Goal: Check status: Check status

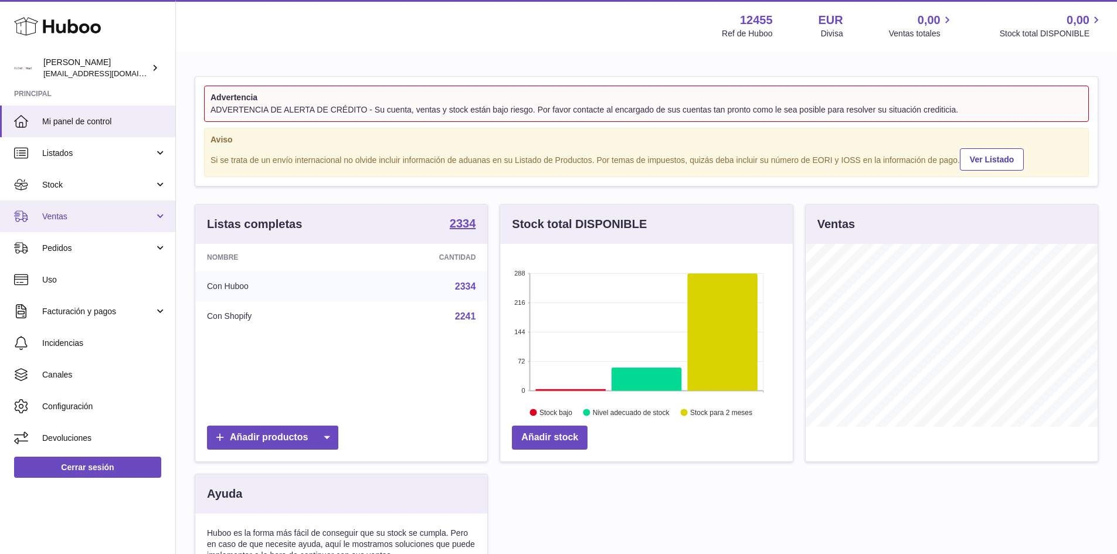
click at [117, 213] on span "Ventas" at bounding box center [98, 216] width 112 height 11
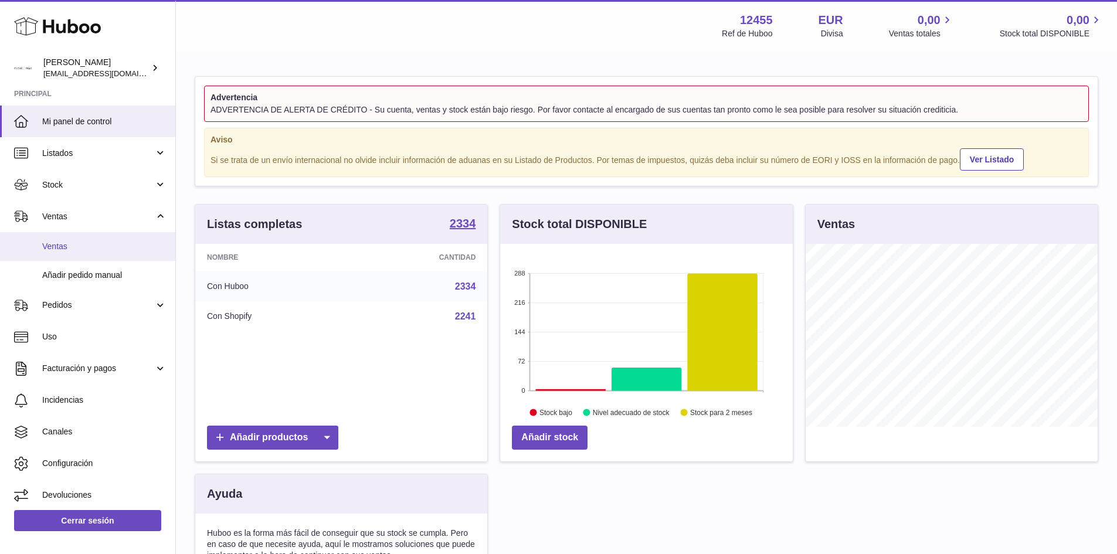
click at [80, 251] on span "Ventas" at bounding box center [104, 246] width 124 height 11
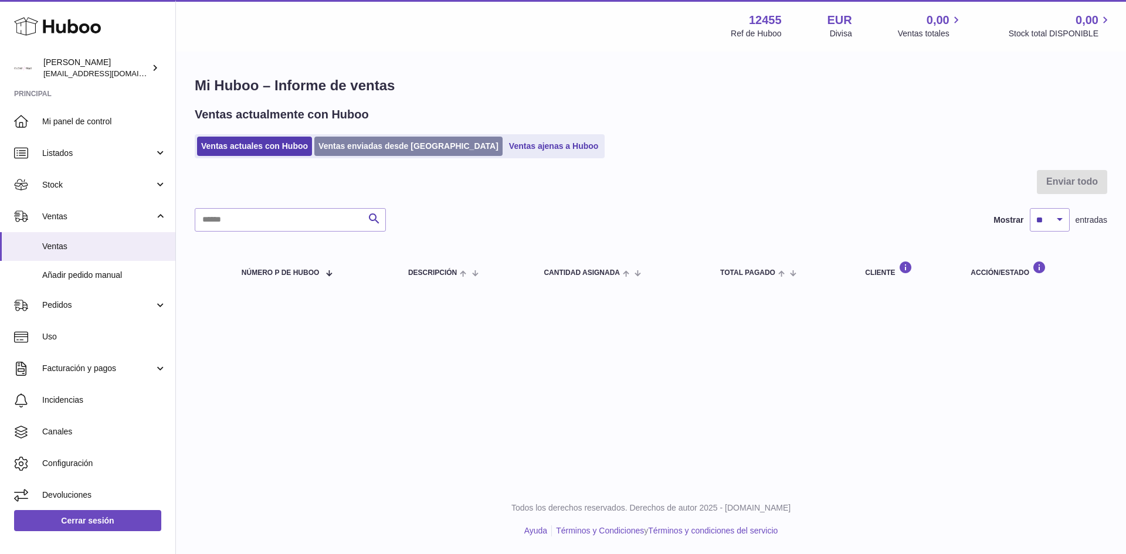
click at [365, 149] on link "Ventas enviadas desde [GEOGRAPHIC_DATA]" at bounding box center [408, 146] width 188 height 19
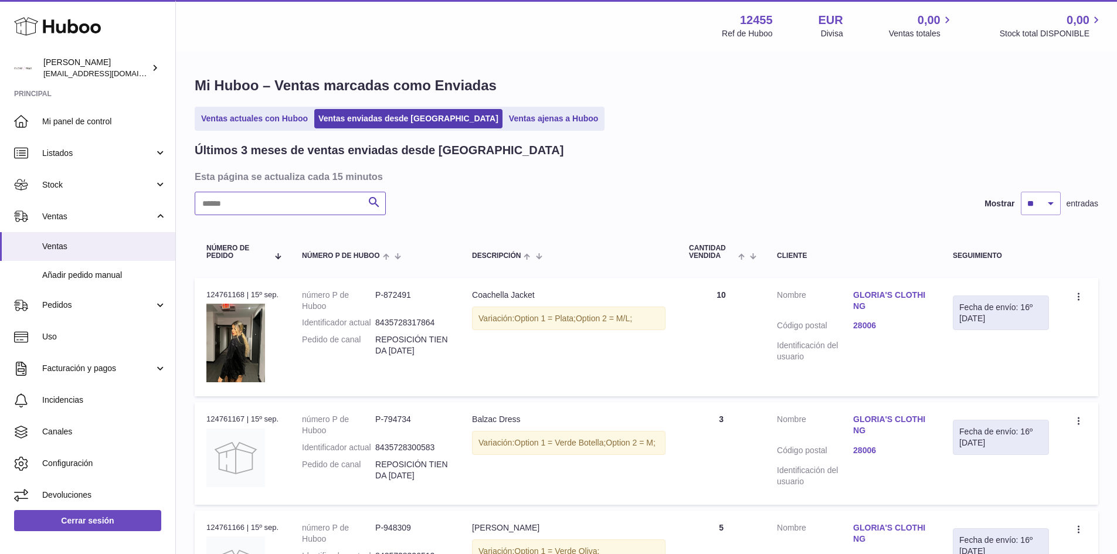
click at [331, 196] on input "text" at bounding box center [290, 203] width 191 height 23
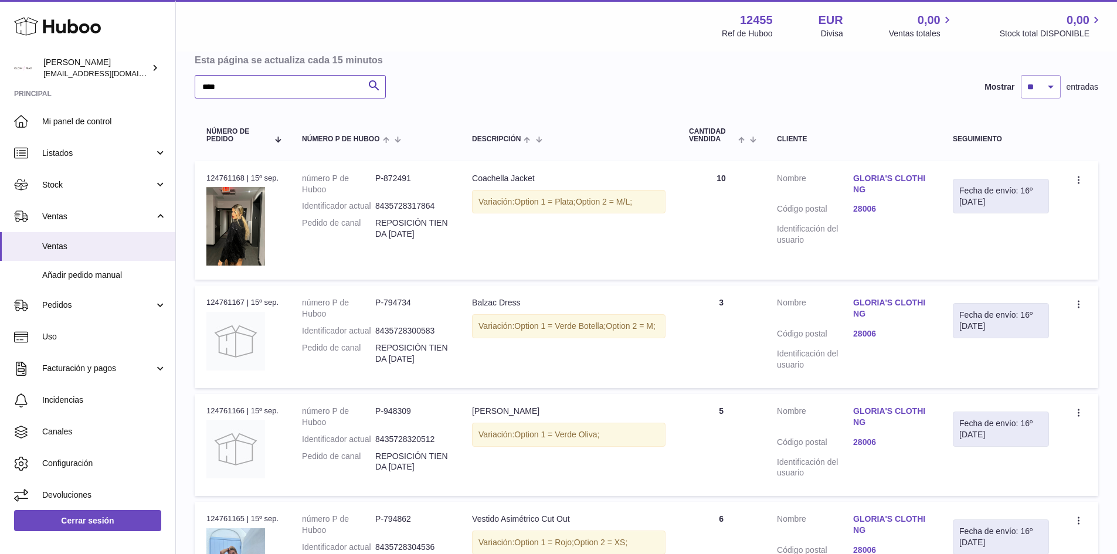
scroll to position [117, 0]
drag, startPoint x: 536, startPoint y: 321, endPoint x: 589, endPoint y: 332, distance: 53.9
click at [588, 330] on div "Variación: Option 1 = Verde Botella; Option 2 = M;" at bounding box center [569, 326] width 194 height 24
click at [592, 338] on div "Variación: Option 1 = Verde Botella; Option 2 = M;" at bounding box center [569, 326] width 194 height 24
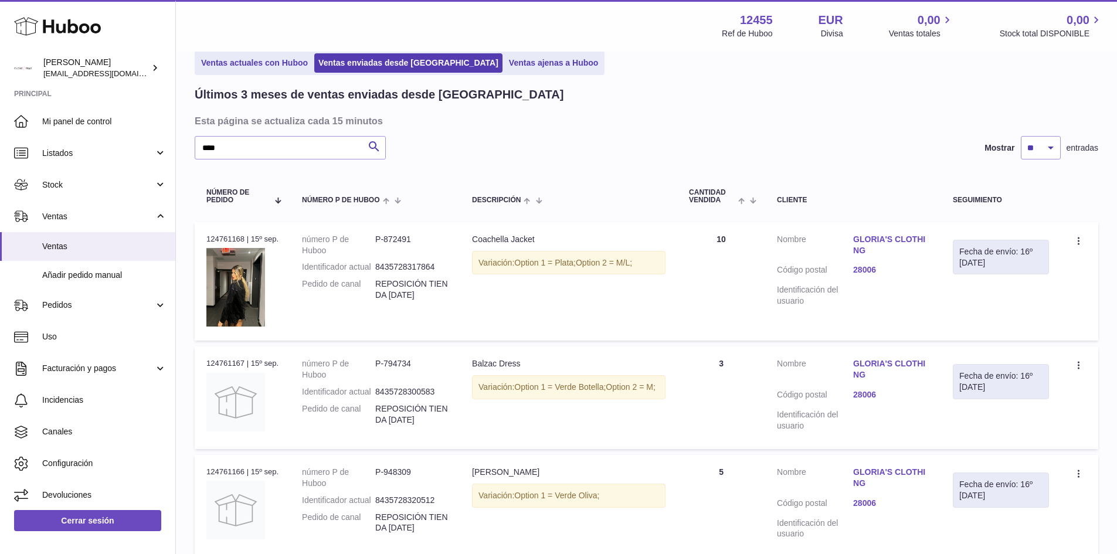
scroll to position [0, 0]
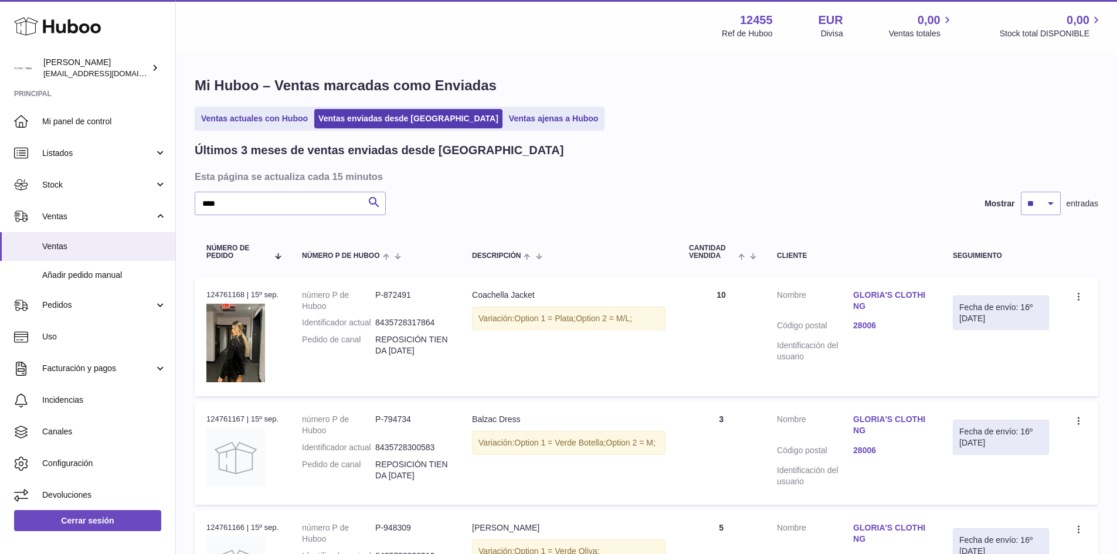
click at [255, 181] on h3 "Esta página se actualiza cada 15 minutos" at bounding box center [645, 176] width 901 height 13
click at [259, 202] on input "****" at bounding box center [290, 203] width 191 height 23
type input "******"
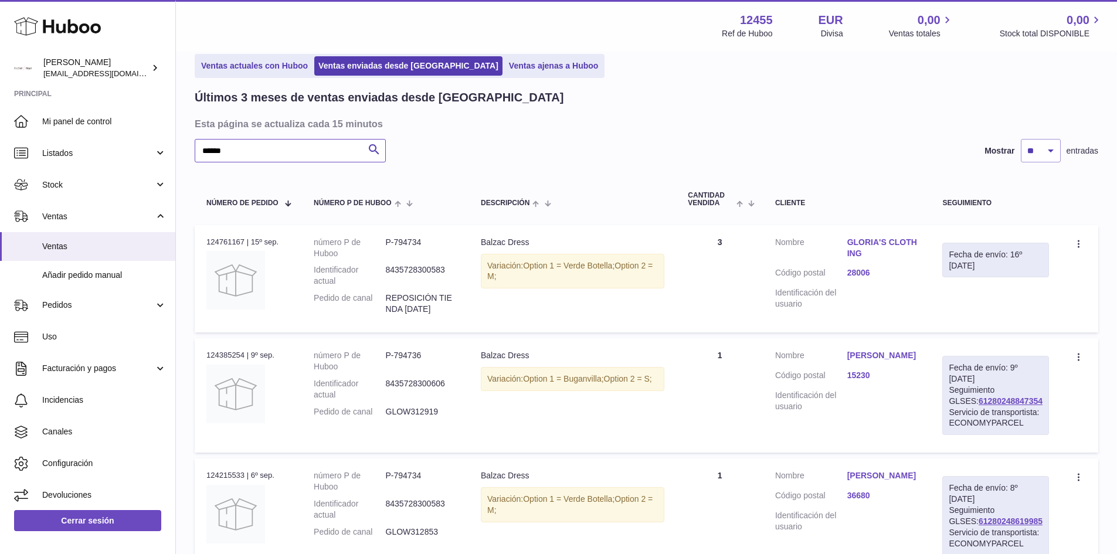
scroll to position [117, 0]
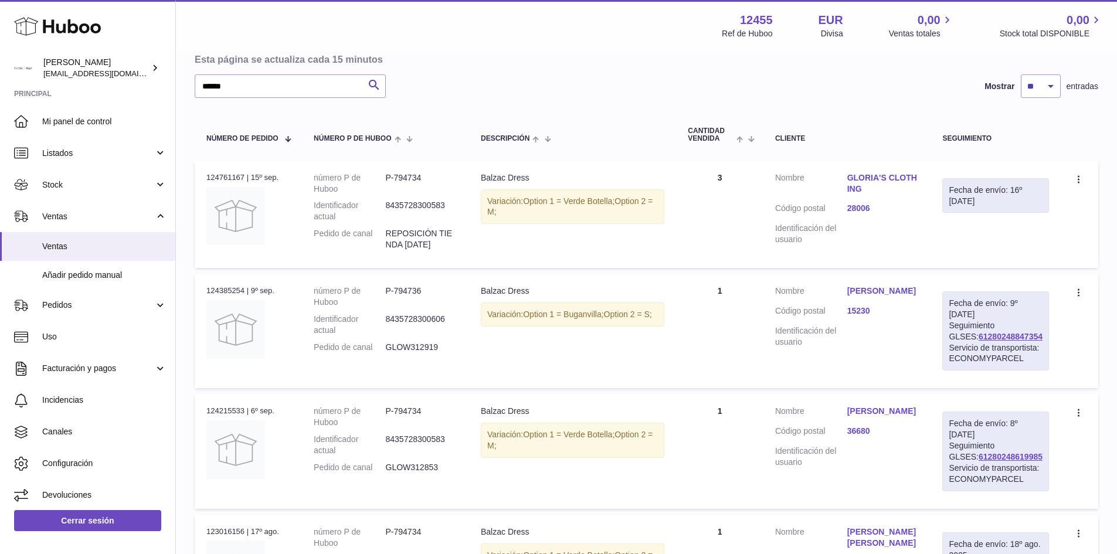
drag, startPoint x: 583, startPoint y: 450, endPoint x: 456, endPoint y: 439, distance: 127.2
click at [457, 439] on tr "N° de pedido 124215533 | 6º sep. número P de Huboo P-794734 Identificador actua…" at bounding box center [647, 451] width 904 height 114
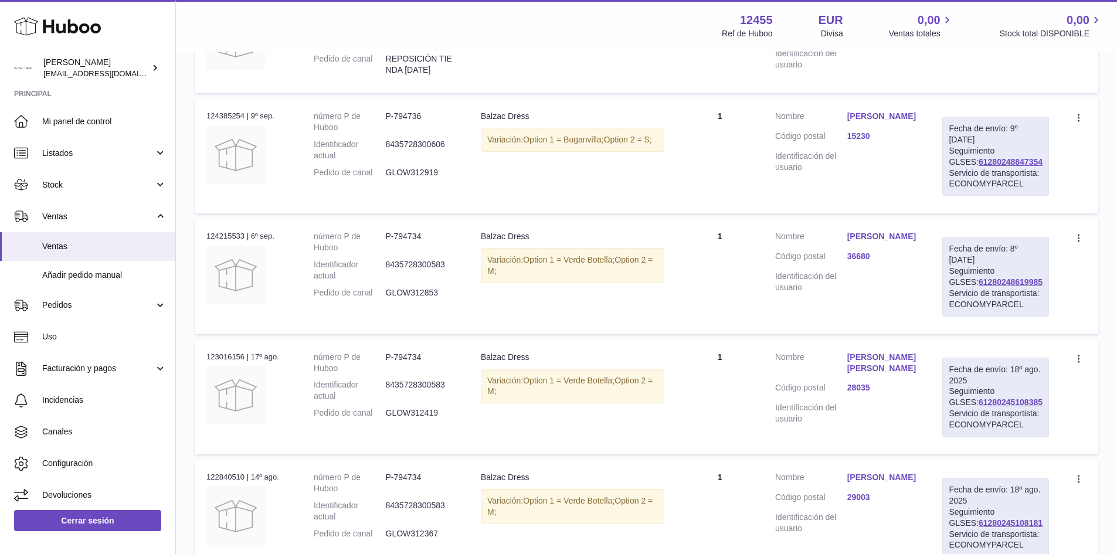
scroll to position [293, 0]
click at [500, 291] on td "Descripción Balzac Dress Variación: Option 1 = Verde Botella; Option 2 = M;" at bounding box center [572, 275] width 207 height 114
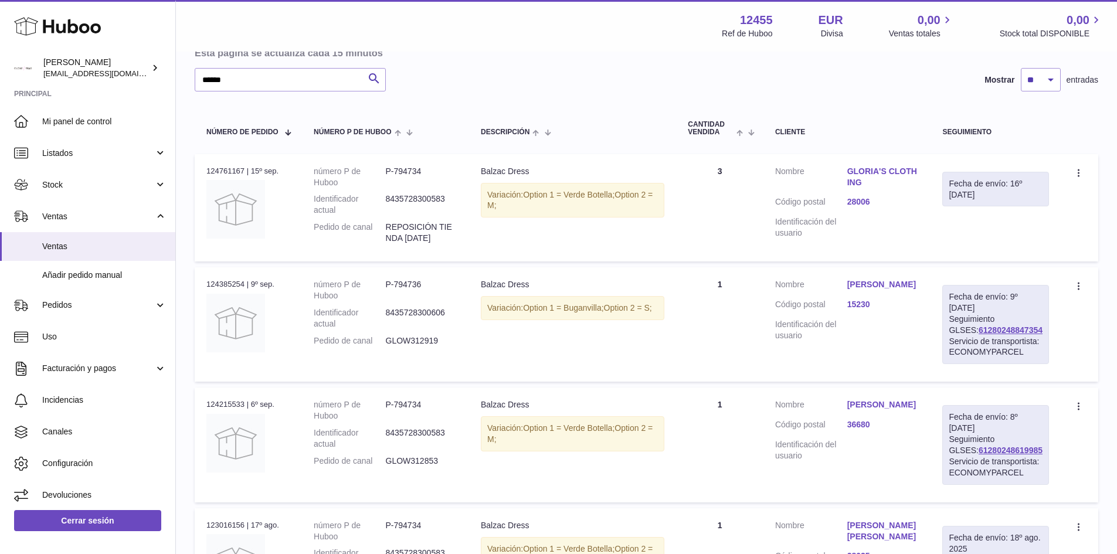
scroll to position [59, 0]
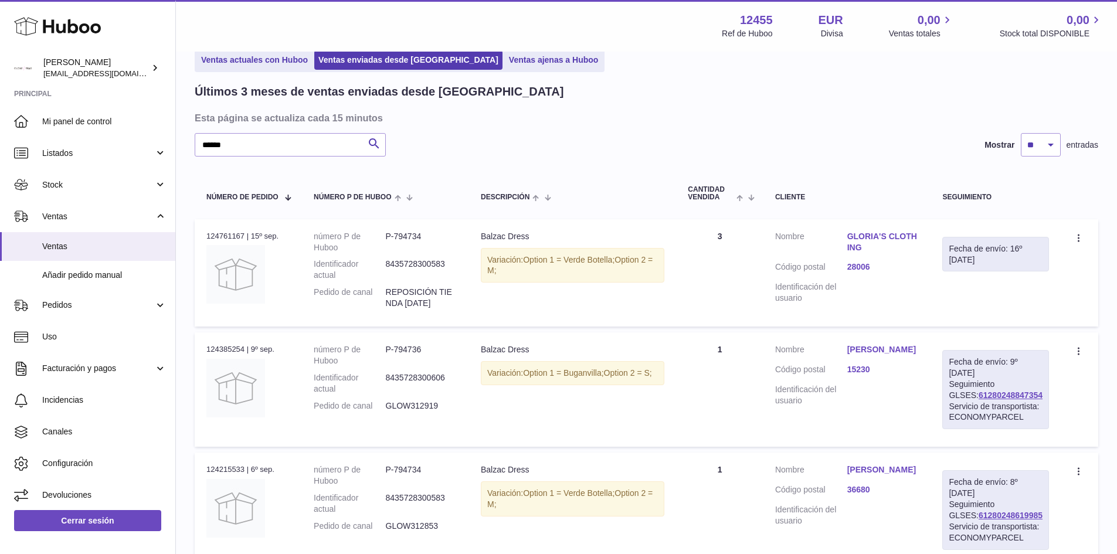
click at [577, 369] on span "Option 1 = Buganvilla;" at bounding box center [563, 372] width 80 height 9
click at [646, 369] on span "Option 2 = S;" at bounding box center [628, 372] width 48 height 9
